Goal: Information Seeking & Learning: Compare options

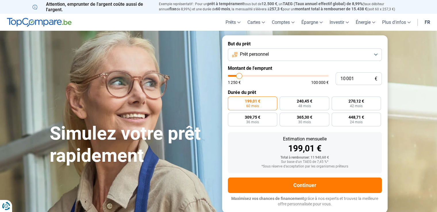
type input "11 500"
type input "11500"
type input "13 000"
type input "13000"
type input "14 250"
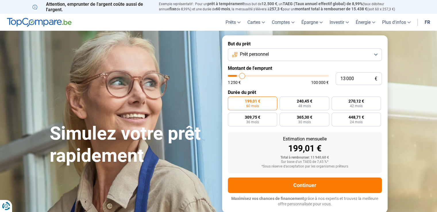
type input "14250"
type input "15 500"
type input "15500"
type input "16 750"
type input "16750"
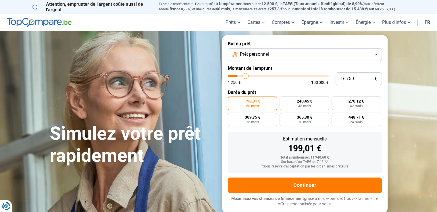
type input "18 250"
type input "18250"
type input "19 250"
type input "19250"
type input "20 250"
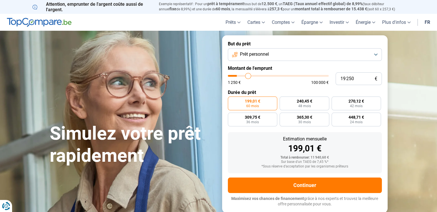
type input "20250"
type input "21 000"
type input "21000"
type input "22 000"
type input "22000"
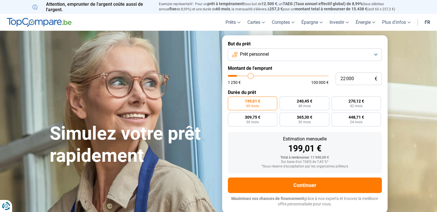
type input "22 500"
type input "22500"
type input "23 000"
type input "23000"
type input "23 750"
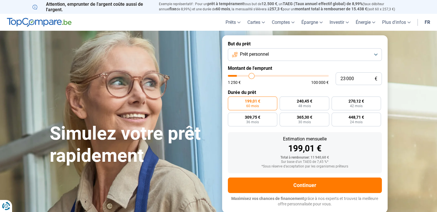
type input "23750"
type input "24 250"
type input "24250"
type input "24 750"
type input "24750"
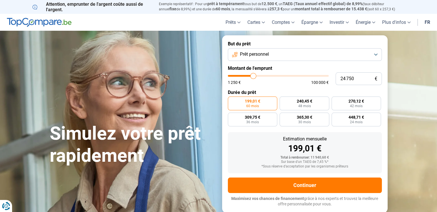
type input "25 000"
type input "25000"
type input "25 250"
type input "25250"
type input "25 750"
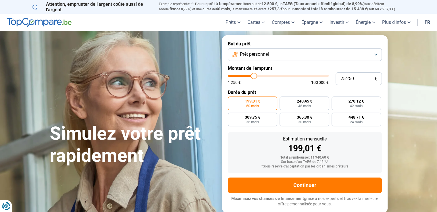
type input "25750"
type input "26 250"
type input "26250"
type input "27 500"
type input "27500"
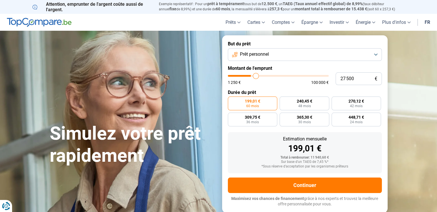
type input "28 000"
type input "28000"
type input "29 000"
type input "29000"
type input "29 250"
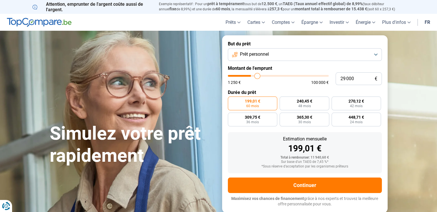
type input "29250"
type input "29 750"
type input "29750"
type input "30 000"
type input "30000"
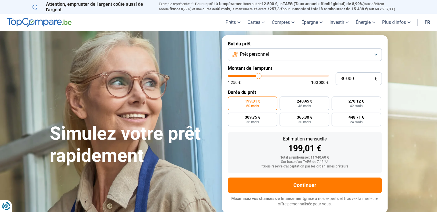
type input "30 250"
type input "30250"
type input "30 500"
type input "30500"
type input "31 000"
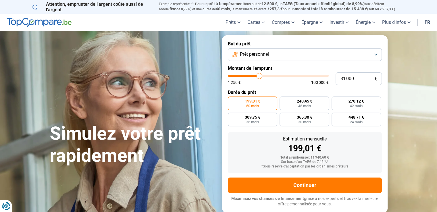
drag, startPoint x: 240, startPoint y: 75, endPoint x: 259, endPoint y: 76, distance: 19.0
type input "31000"
click at [259, 76] on input "range" at bounding box center [278, 76] width 101 height 2
radio input "false"
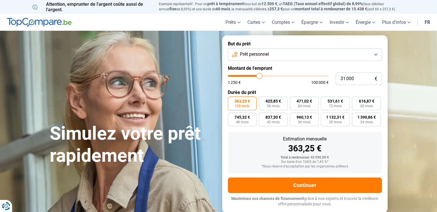
type input "32 250"
type input "32250"
type input "31 750"
type input "31750"
type input "31 500"
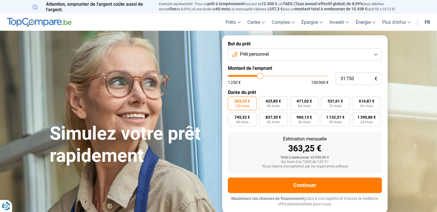
type input "31500"
type input "30 750"
type input "30750"
type input "30 250"
type input "30250"
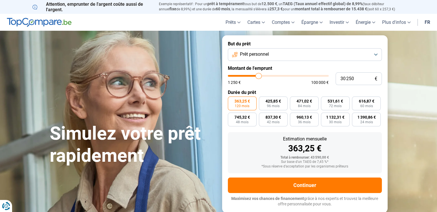
type input "29 750"
type input "29750"
type input "29 250"
type input "29250"
type input "28 500"
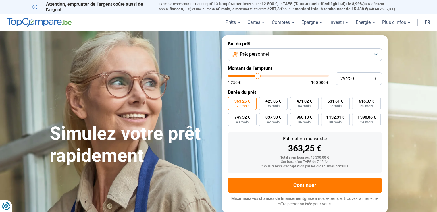
type input "28500"
type input "28 000"
type input "28000"
type input "27 500"
type input "27500"
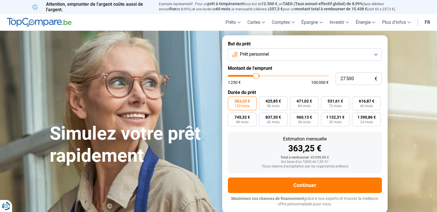
type input "26 750"
type input "26750"
type input "26 250"
type input "26250"
type input "25 750"
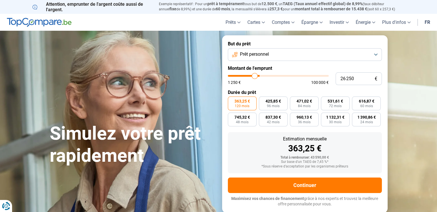
type input "25750"
type input "25 500"
type input "25500"
type input "25 250"
type input "25250"
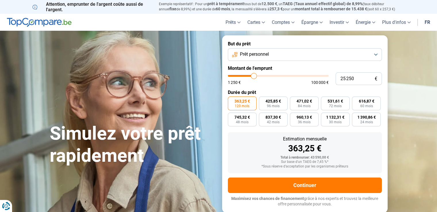
type input "24 750"
type input "24750"
type input "24 500"
type input "24500"
type input "24 250"
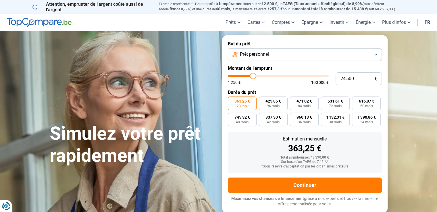
type input "24250"
type input "24 000"
type input "24000"
type input "23 500"
type input "23500"
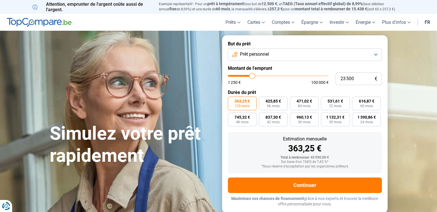
type input "23 250"
type input "23250"
type input "22 750"
type input "22750"
type input "22 500"
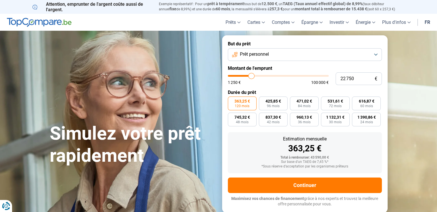
type input "22500"
type input "23 000"
type input "23000"
type input "23 250"
type input "23250"
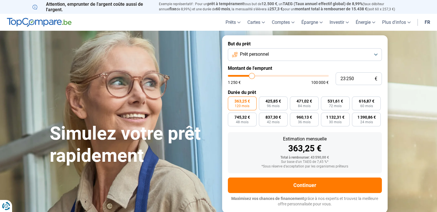
type input "23 500"
type input "23500"
type input "23 750"
type input "23750"
type input "24 000"
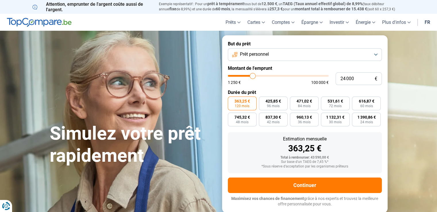
drag, startPoint x: 260, startPoint y: 76, endPoint x: 252, endPoint y: 76, distance: 8.0
type input "24000"
click at [252, 76] on input "range" at bounding box center [278, 76] width 101 height 2
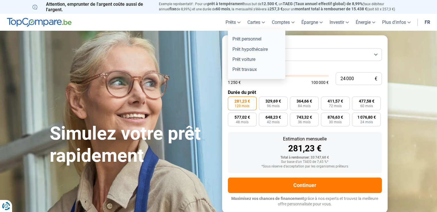
click at [239, 23] on link "Prêts" at bounding box center [233, 22] width 22 height 17
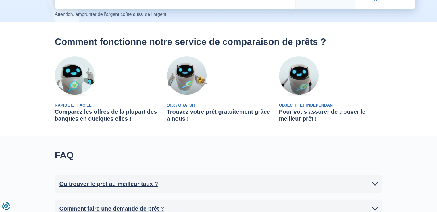
scroll to position [144, 0]
